Goal: Find specific page/section: Find specific page/section

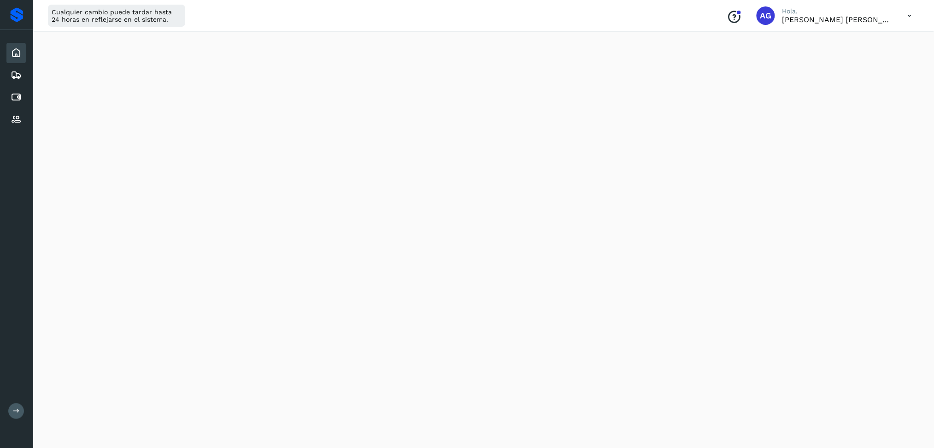
scroll to position [184, 0]
click at [23, 93] on div "Cuentas por pagar" at bounding box center [15, 97] width 19 height 20
click at [20, 94] on icon at bounding box center [16, 97] width 11 height 11
click at [16, 95] on icon at bounding box center [16, 97] width 11 height 11
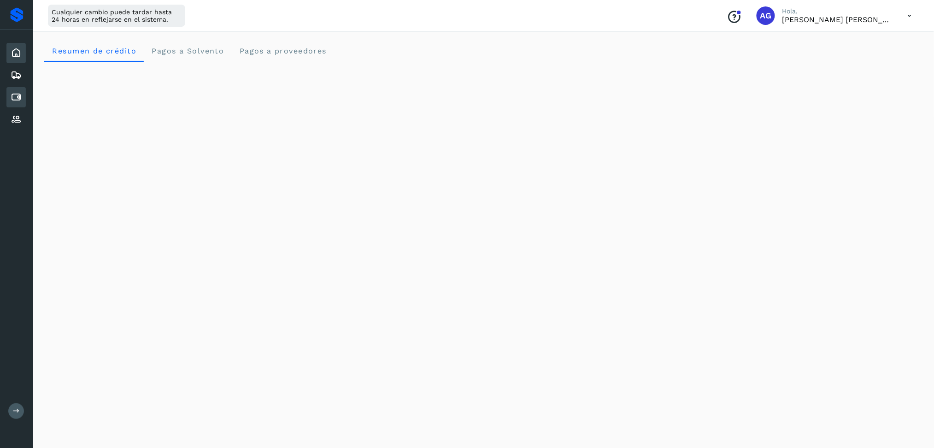
click at [12, 56] on icon at bounding box center [16, 52] width 11 height 11
click at [19, 103] on div "Cuentas por pagar" at bounding box center [15, 97] width 19 height 20
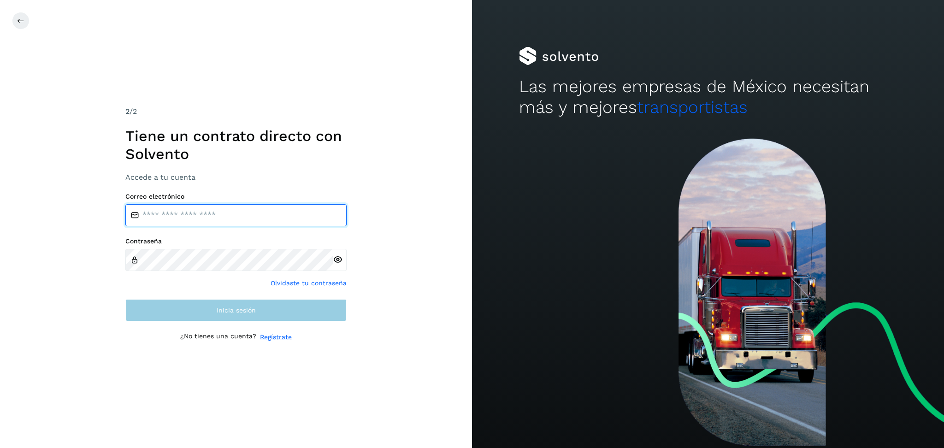
type input "**********"
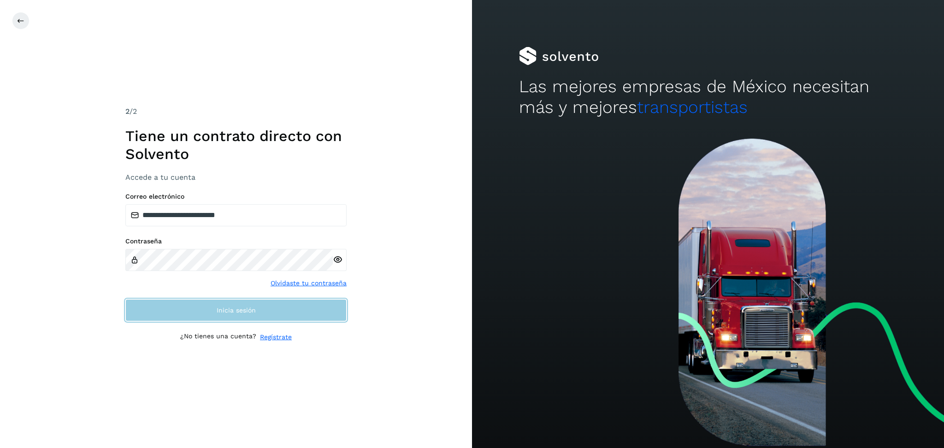
click at [236, 311] on span "Inicia sesión" at bounding box center [236, 310] width 39 height 6
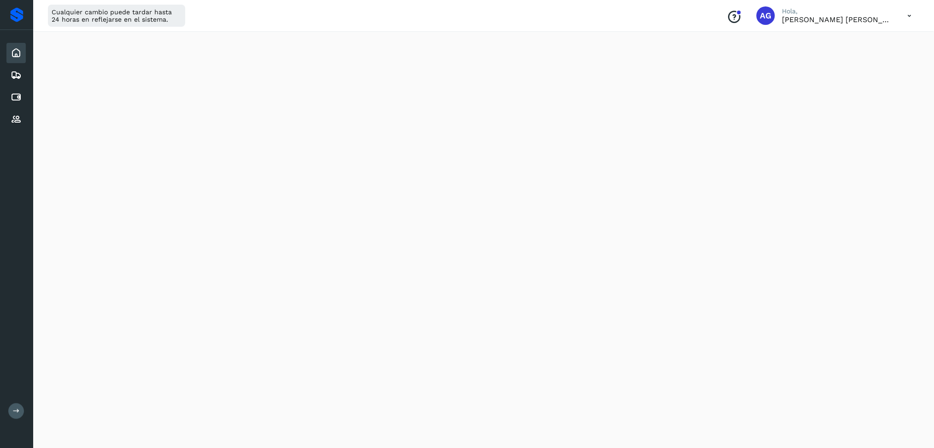
scroll to position [443, 0]
click at [20, 92] on icon at bounding box center [16, 97] width 11 height 11
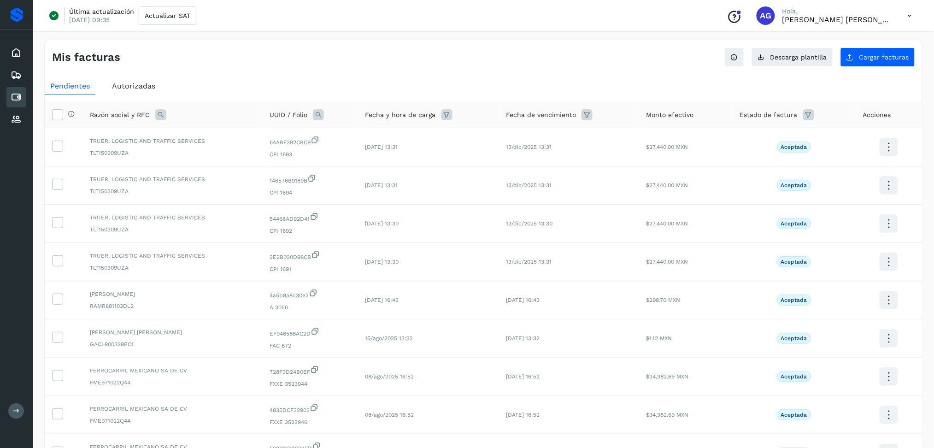
click at [144, 92] on div "Autorizadas" at bounding box center [133, 86] width 54 height 17
